Goal: Entertainment & Leisure: Consume media (video, audio)

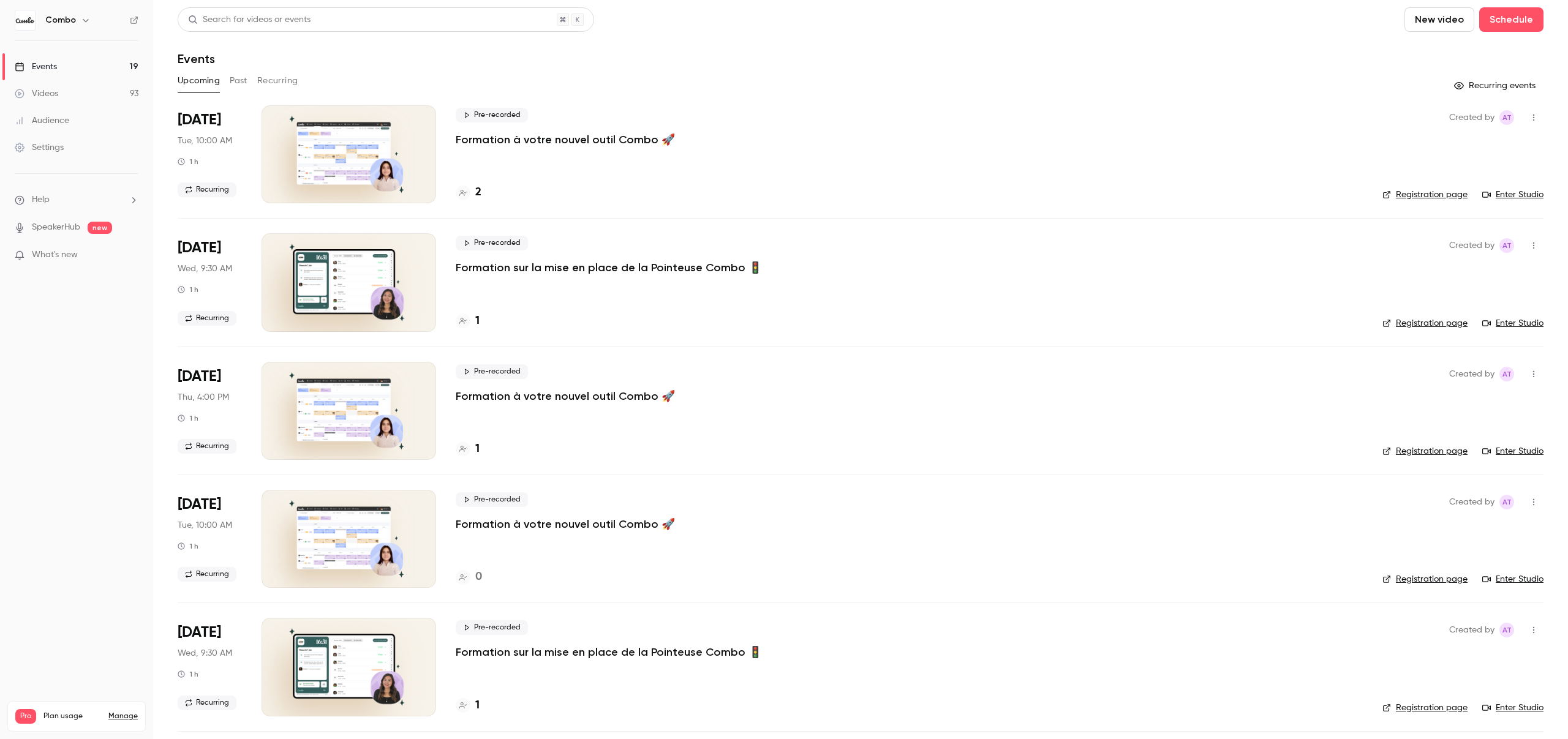
scroll to position [7, 0]
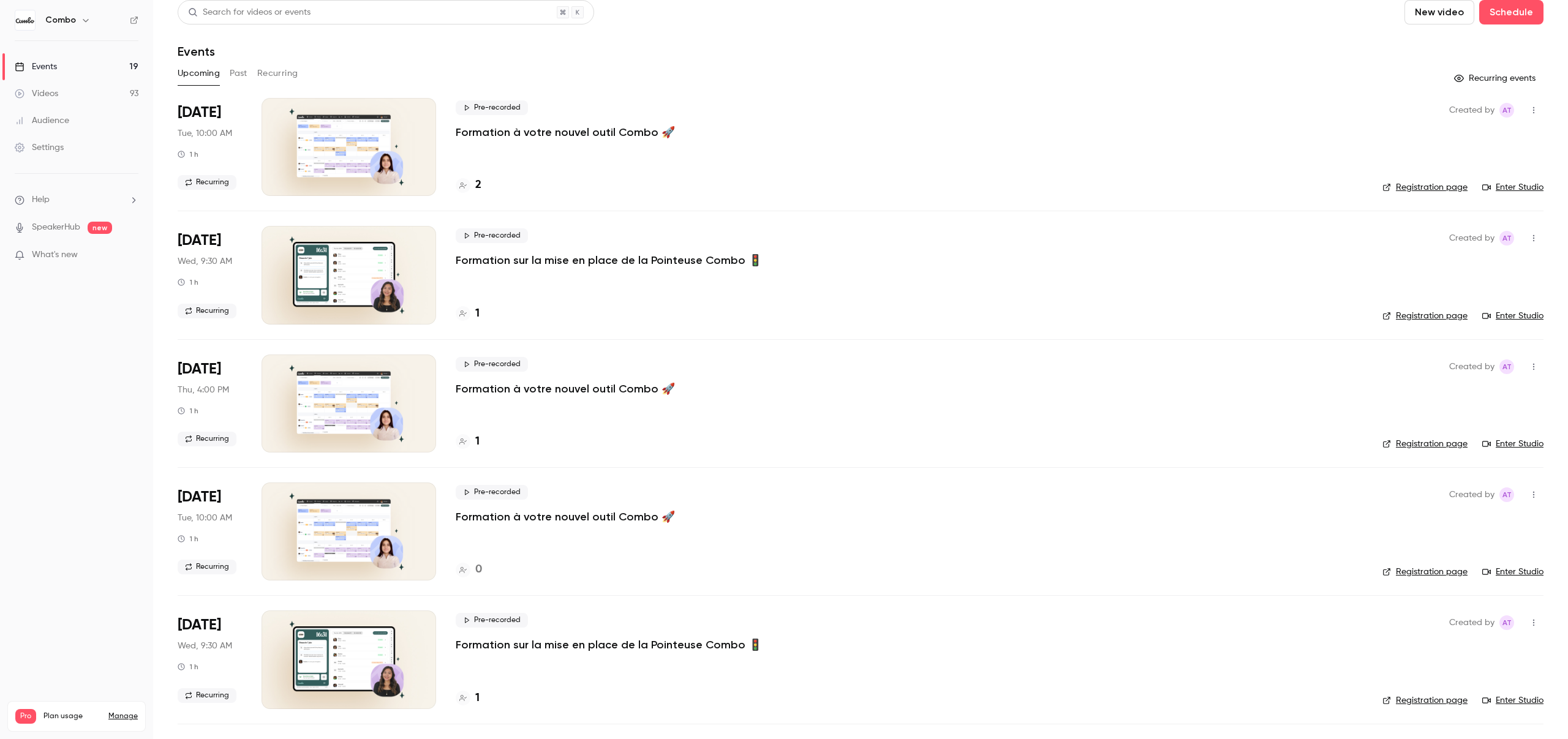
click at [241, 72] on button "Past" at bounding box center [239, 74] width 18 height 20
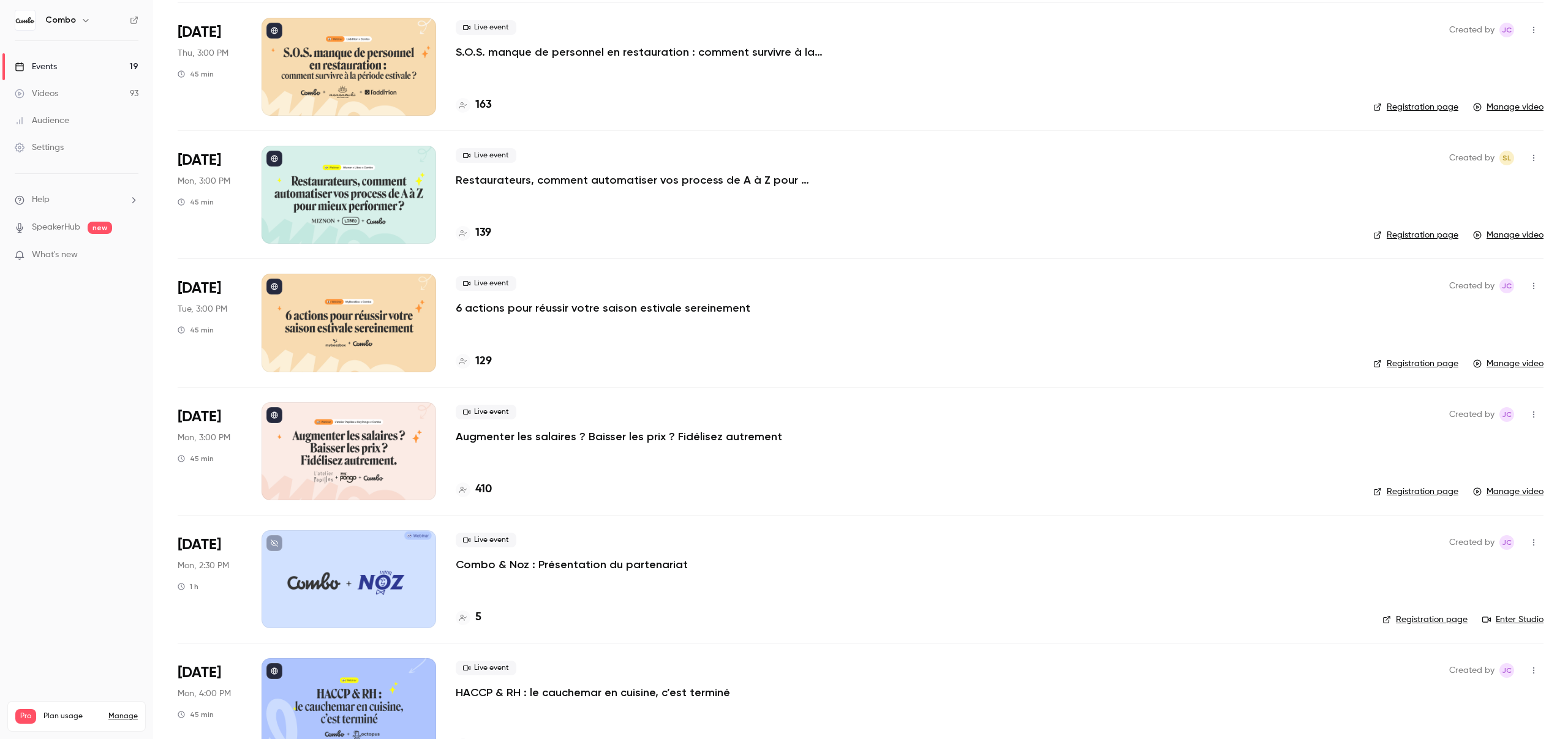
scroll to position [7458, 0]
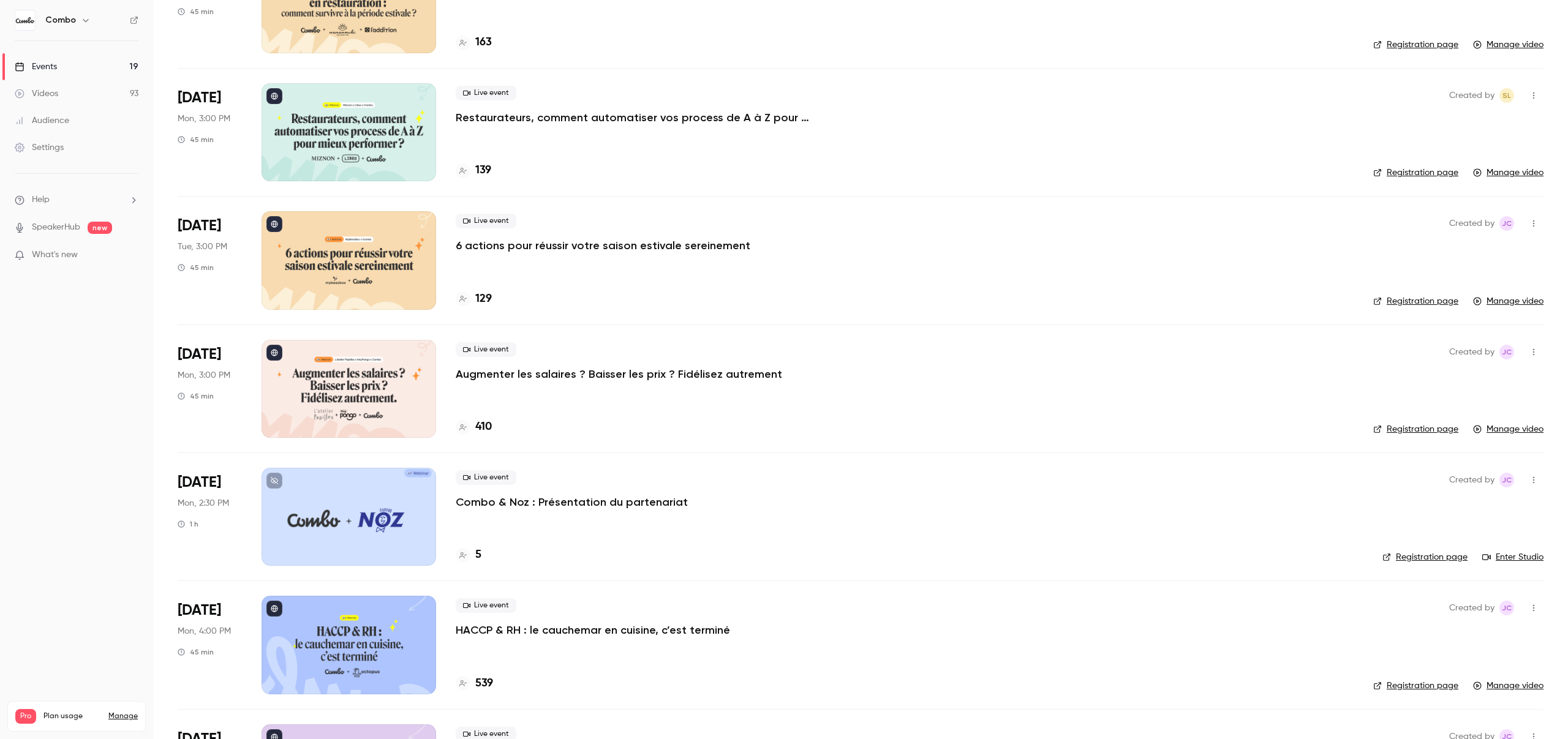
click at [501, 371] on p "Augmenter les salaires ? Baisser les prix ? Fidélisez autrement" at bounding box center [619, 374] width 326 height 15
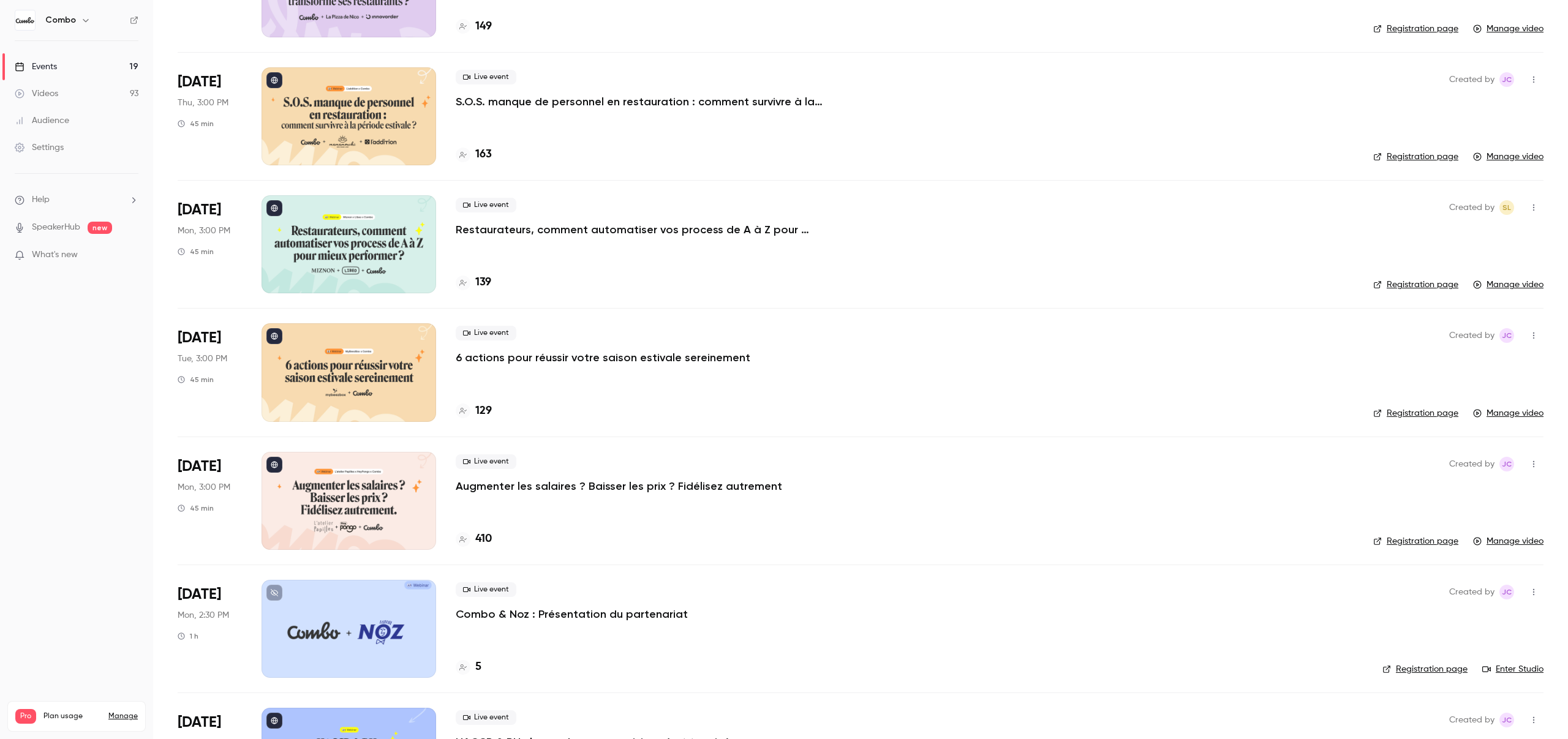
scroll to position [7410, 0]
